Goal: Task Accomplishment & Management: Manage account settings

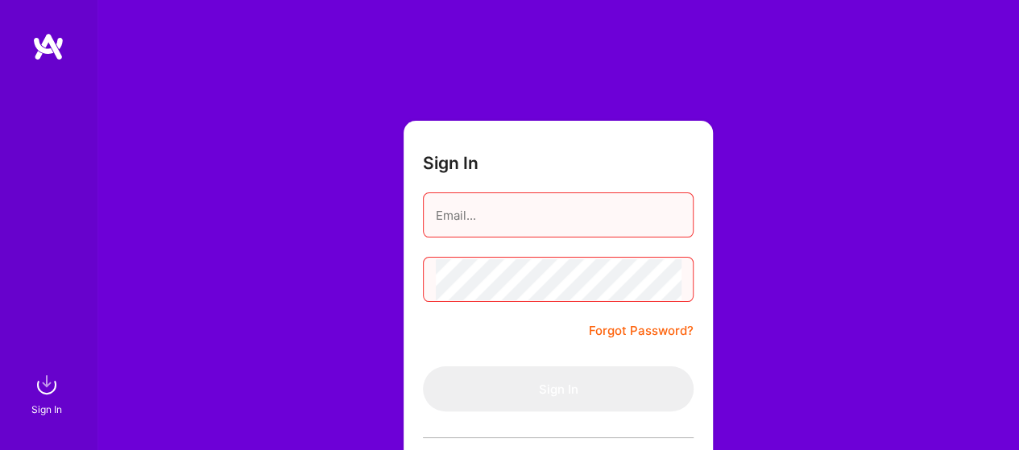
drag, startPoint x: 508, startPoint y: 208, endPoint x: 517, endPoint y: 219, distance: 14.9
click at [508, 208] on input "email" at bounding box center [558, 215] width 245 height 41
type input "[PERSON_NAME][EMAIL_ADDRESS][DOMAIN_NAME]"
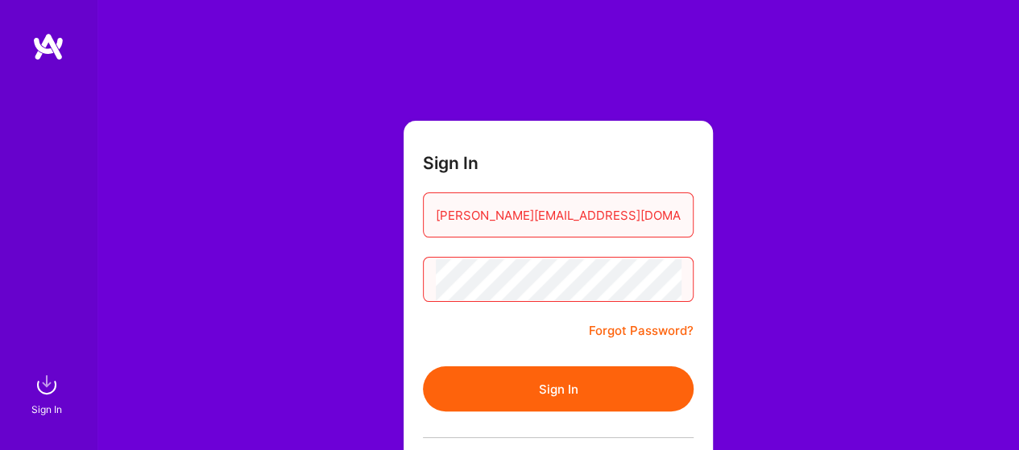
click at [423, 367] on button "Sign In" at bounding box center [558, 389] width 271 height 45
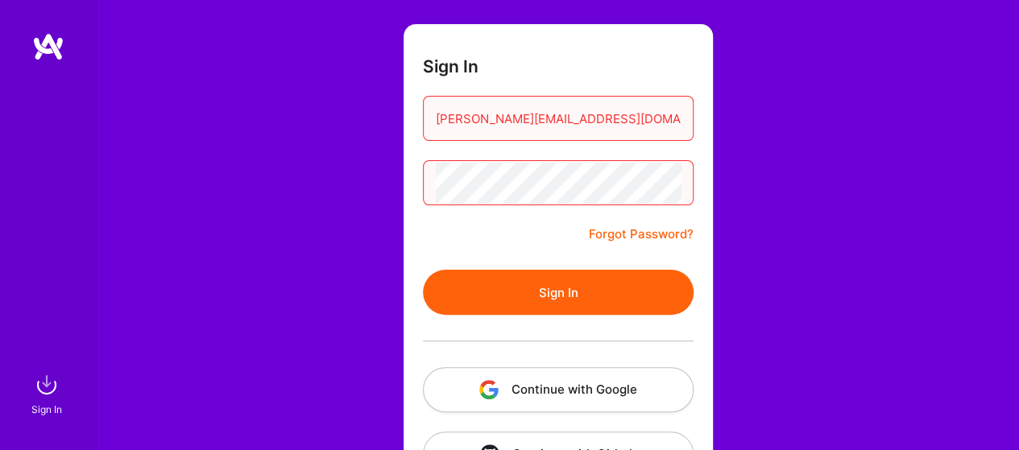
scroll to position [155, 0]
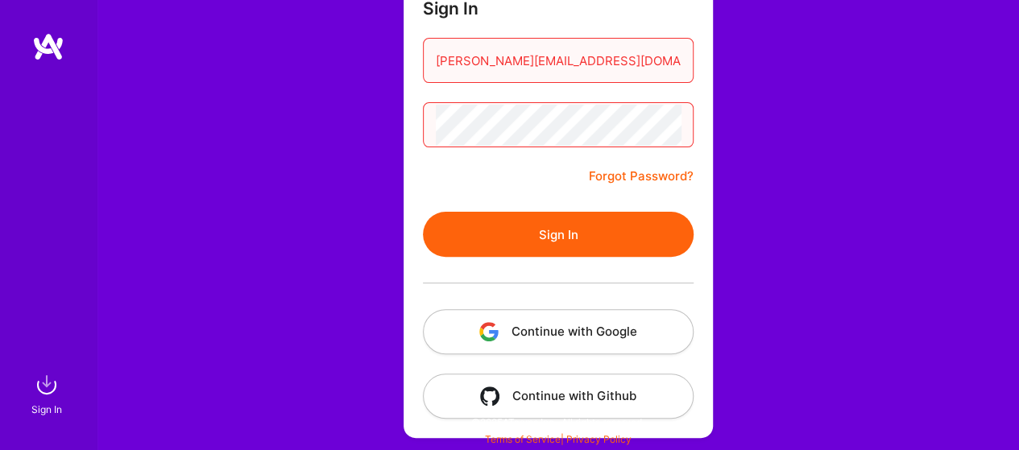
click at [609, 335] on button "Continue with Google" at bounding box center [558, 331] width 271 height 45
click at [327, 174] on div "Sign In [PERSON_NAME][EMAIL_ADDRESS][DOMAIN_NAME] Forgot Password? Sign In Cont…" at bounding box center [558, 147] width 923 height 605
click at [48, 48] on img at bounding box center [48, 46] width 32 height 29
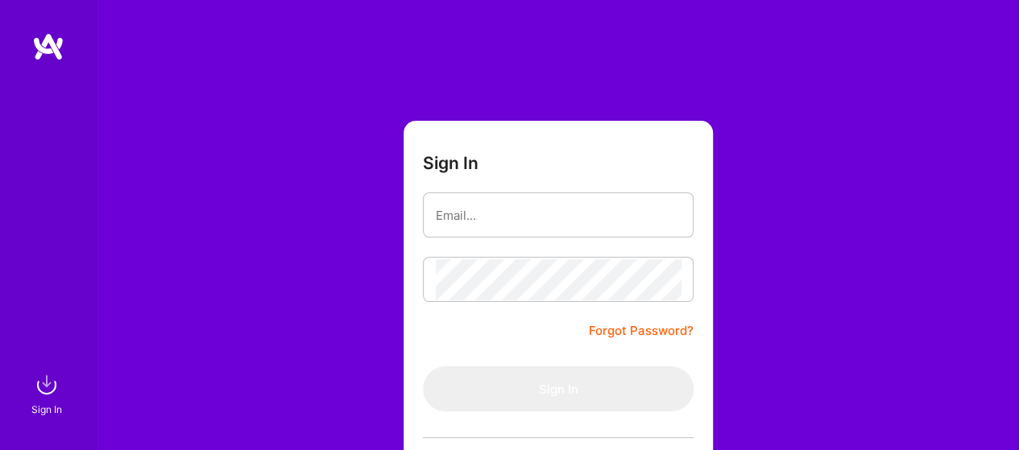
click at [42, 27] on div "Sign In" at bounding box center [48, 225] width 97 height 450
